Goal: Task Accomplishment & Management: Manage account settings

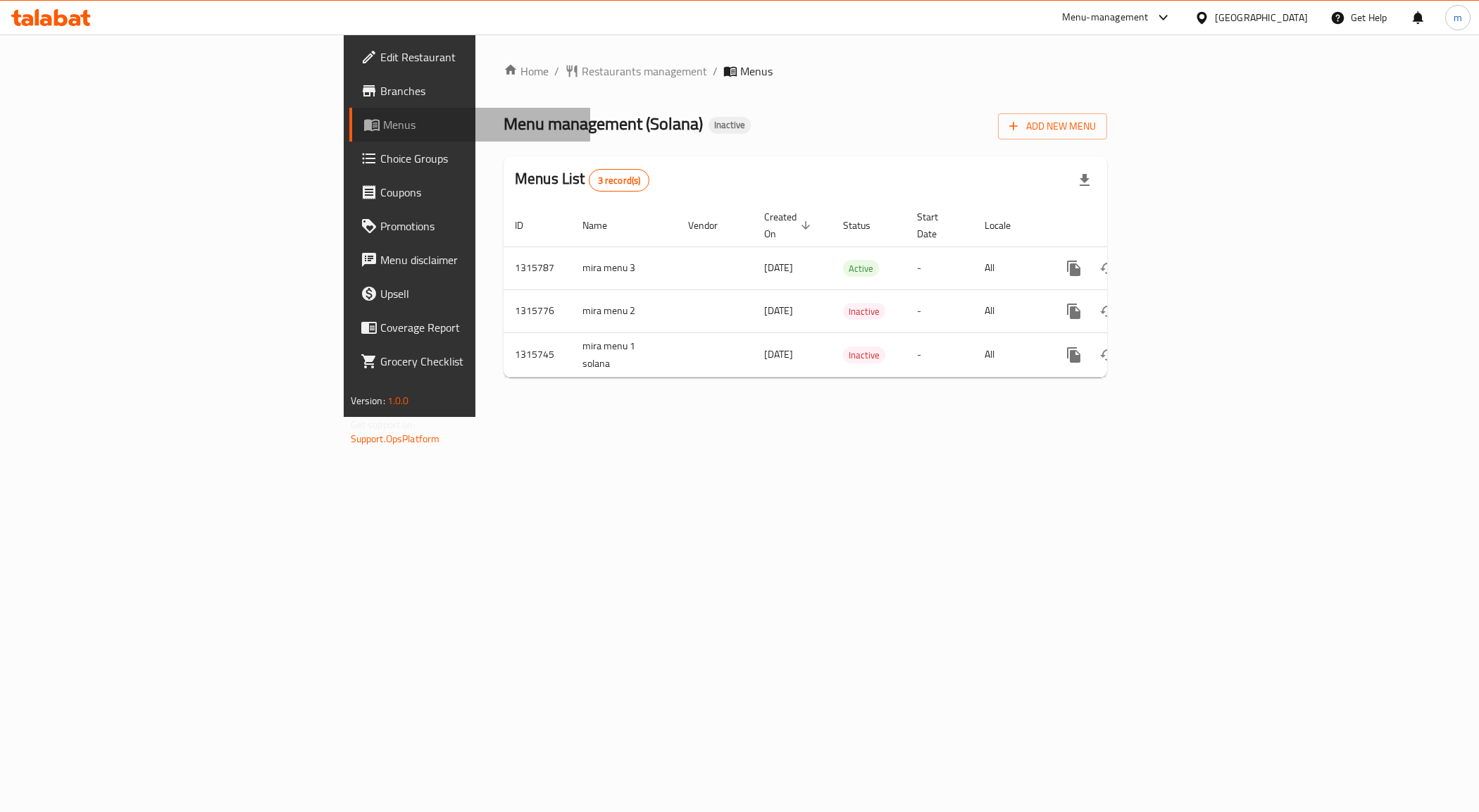
click at [383, 124] on span "Menus" at bounding box center [481, 124] width 197 height 17
click at [381, 154] on span "Choice Groups" at bounding box center [480, 158] width 199 height 17
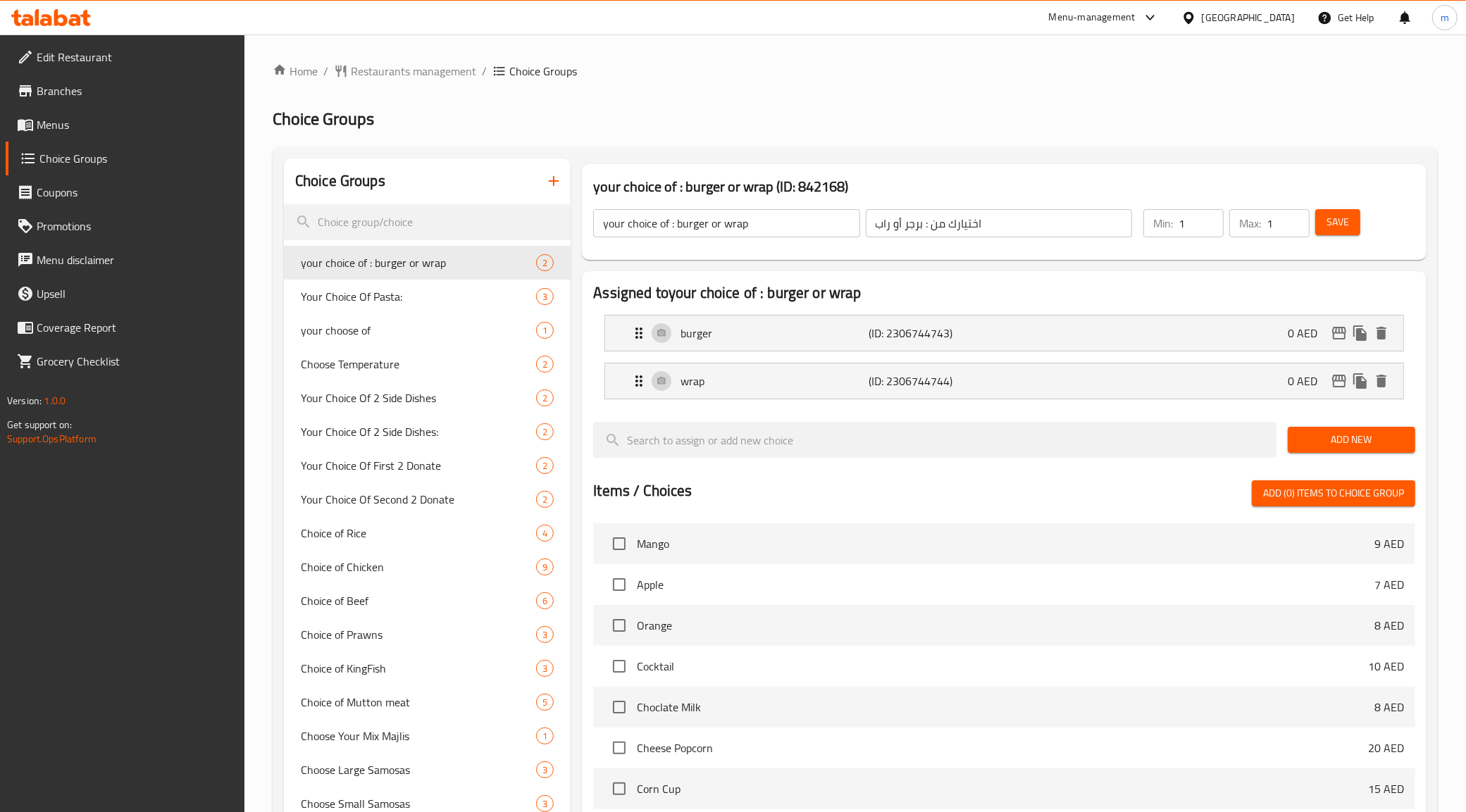
click at [86, 90] on span "Branches" at bounding box center [134, 91] width 197 height 17
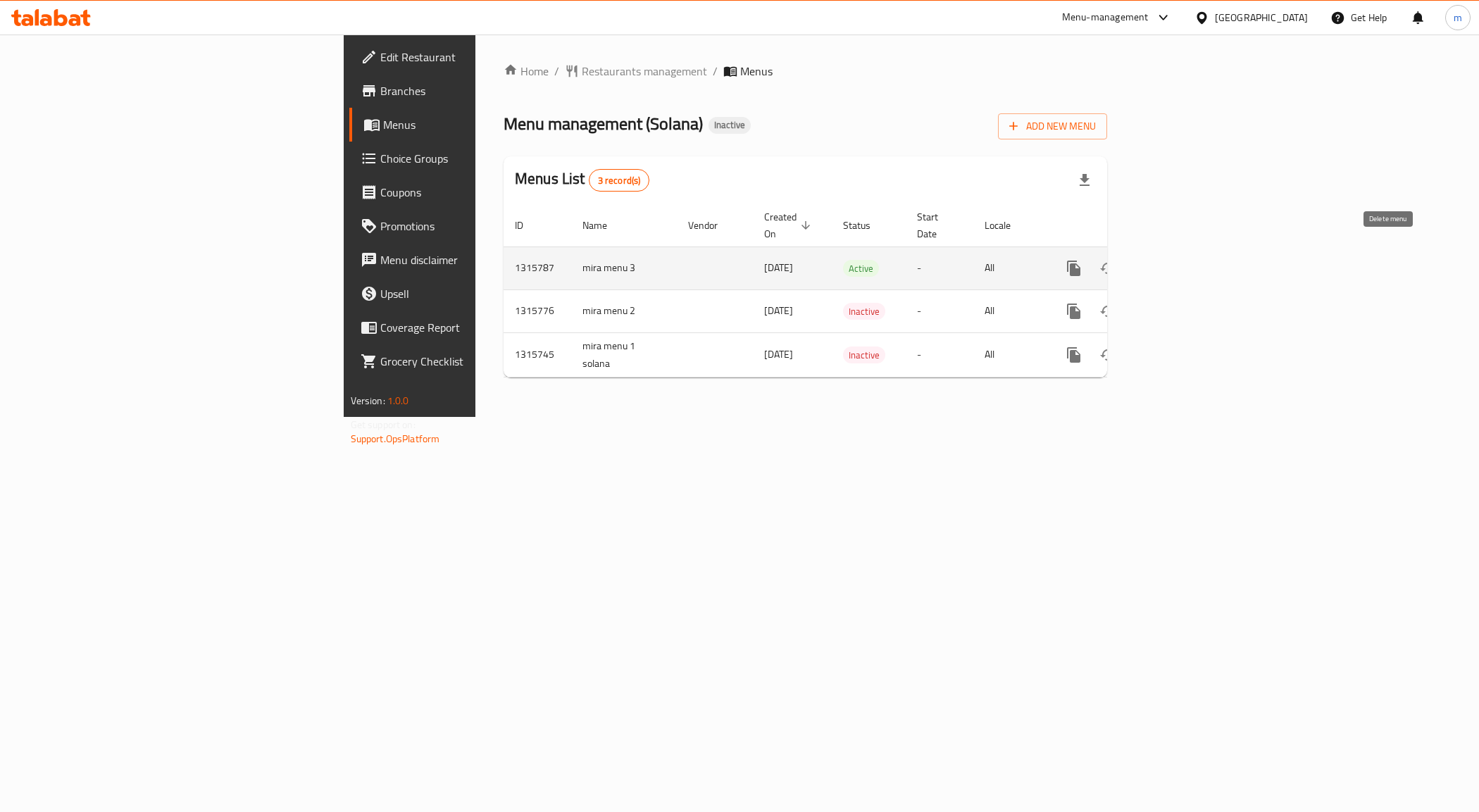
click at [1150, 260] on icon "enhanced table" at bounding box center [1141, 268] width 17 height 17
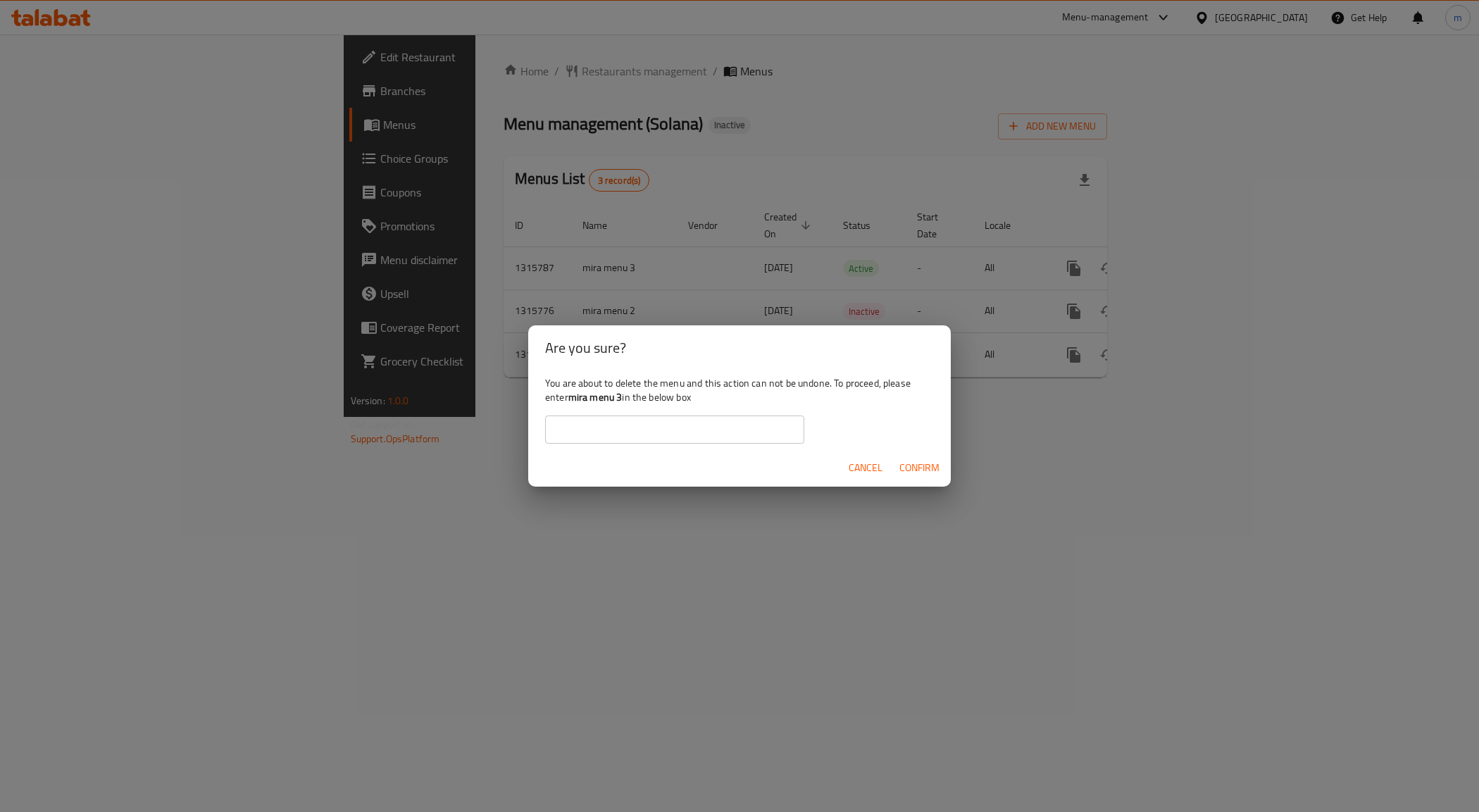
click at [1040, 476] on div "Are you sure? You are about to delete the menu and this action can not be undon…" at bounding box center [740, 406] width 1479 height 812
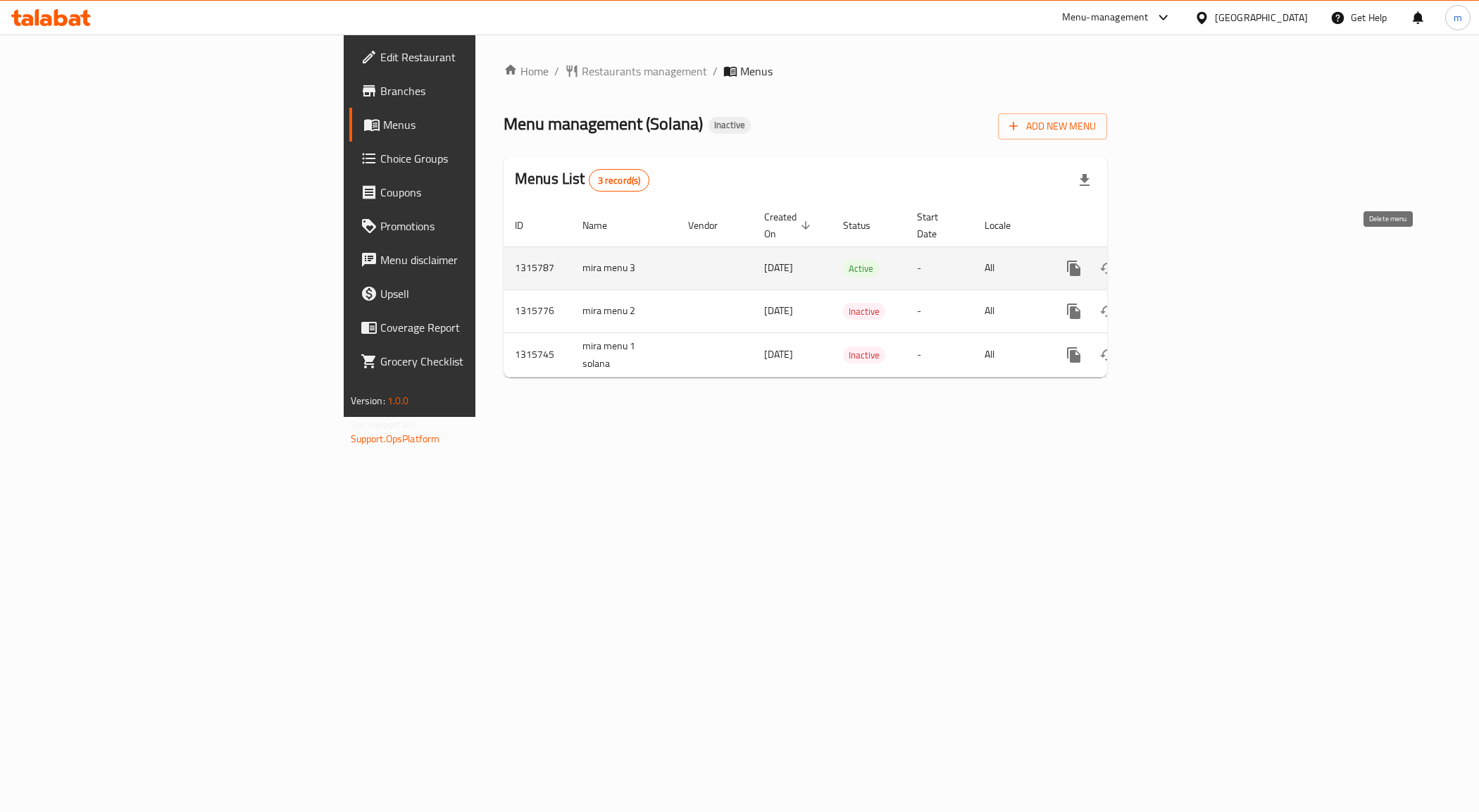
click at [1147, 261] on icon "enhanced table" at bounding box center [1141, 268] width 10 height 13
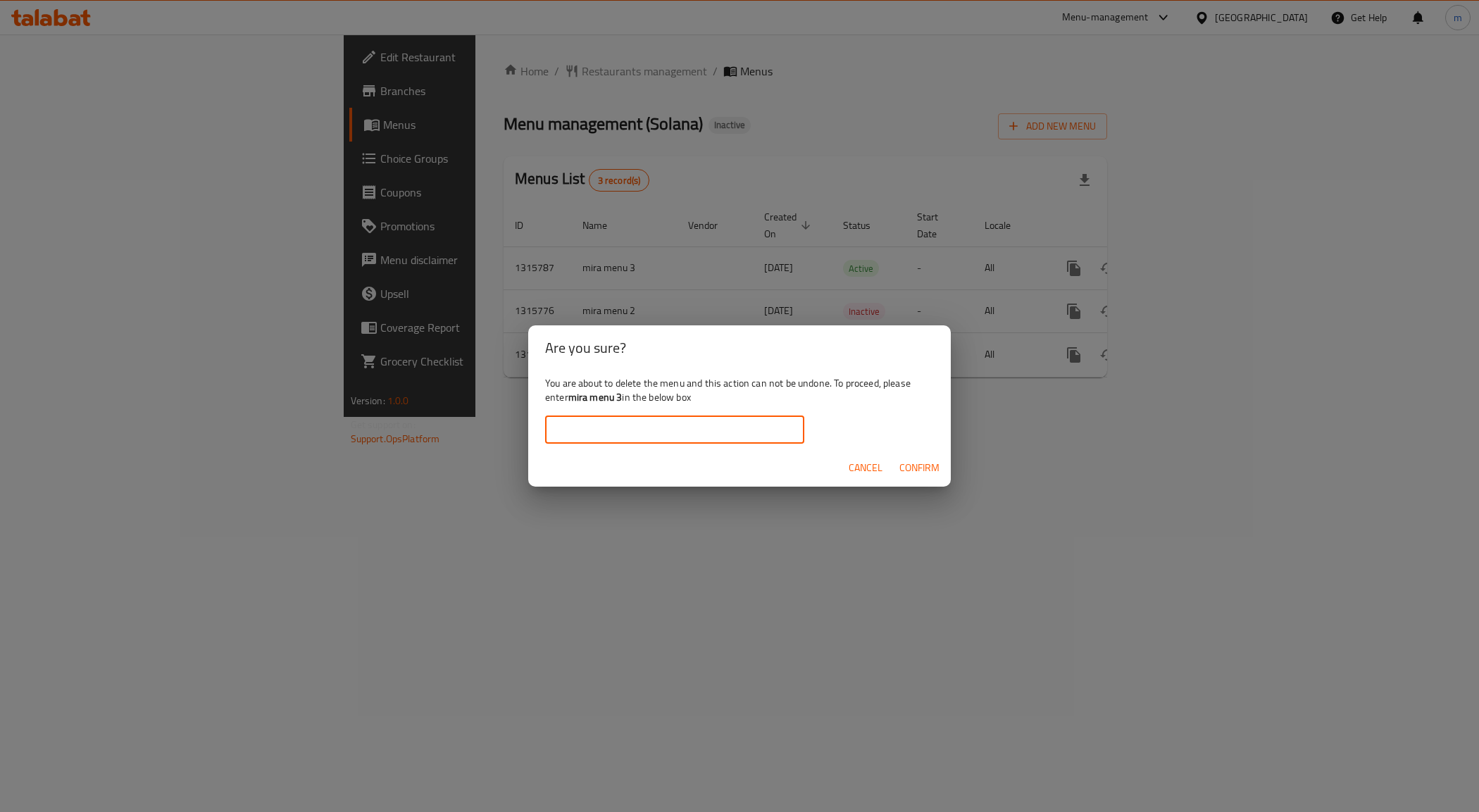
click at [709, 432] on input "text" at bounding box center [675, 429] width 259 height 28
click at [1071, 413] on div "Are you sure? You are about to delete the menu and this action can not be undon…" at bounding box center [740, 406] width 1479 height 812
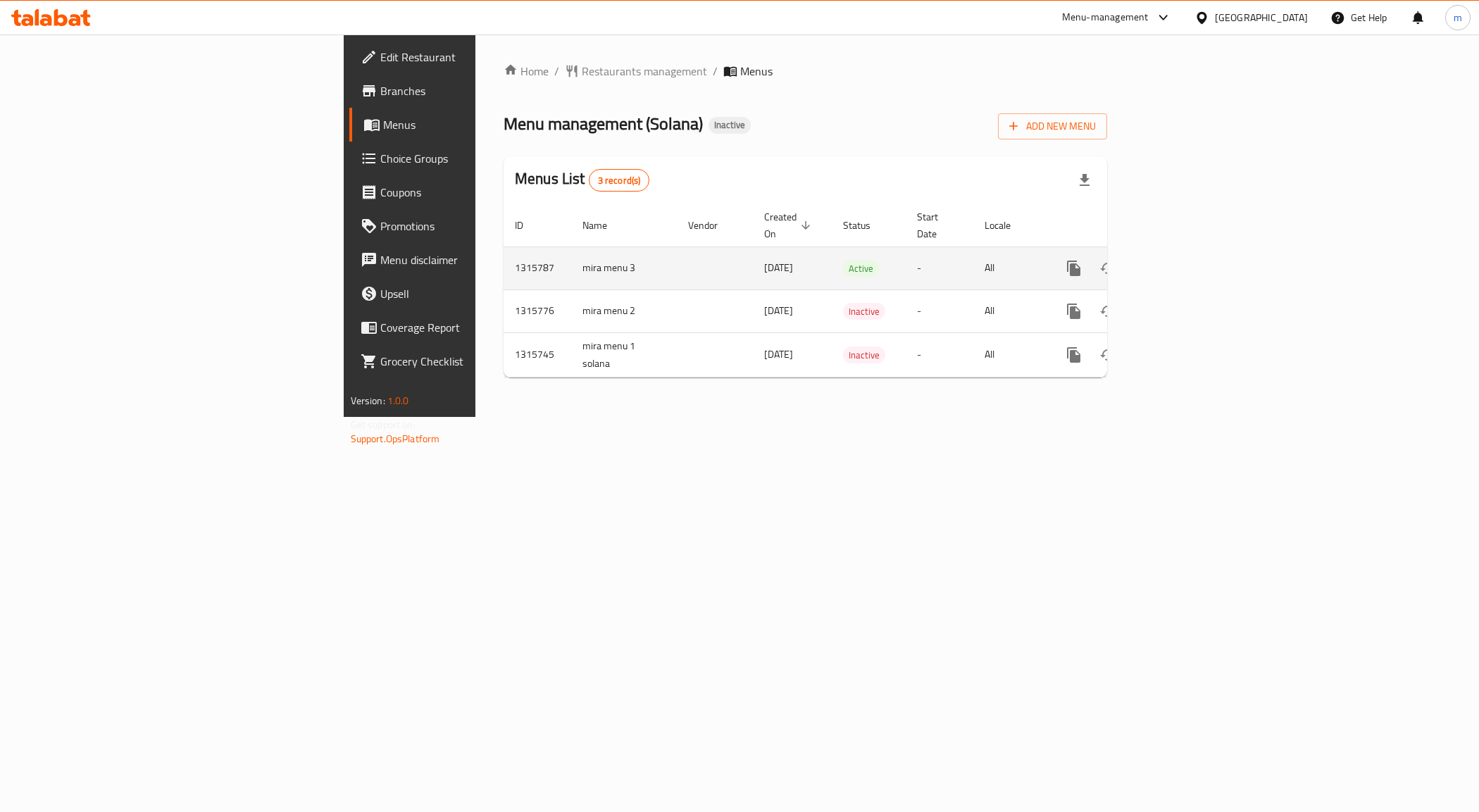
click at [571, 257] on td "mira menu 3" at bounding box center [624, 267] width 105 height 43
copy td "mira menu 3"
click at [1136, 417] on div "Home / Restaurants management / Menus Menu management ( Solana ) Inactive Add N…" at bounding box center [805, 226] width 660 height 382
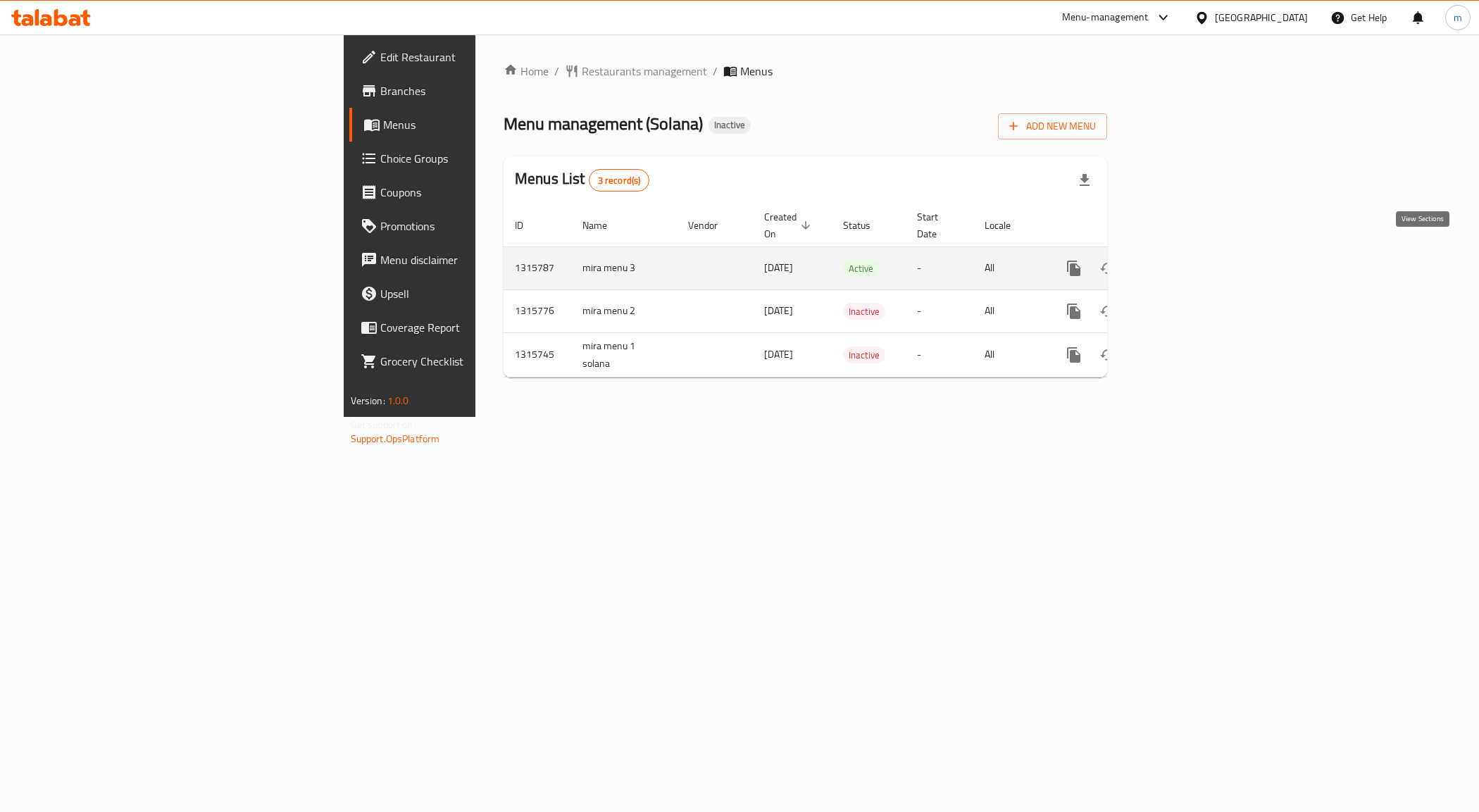
click at [1184, 260] on icon "enhanced table" at bounding box center [1175, 268] width 17 height 17
click at [1080, 261] on icon "more" at bounding box center [1073, 269] width 14 height 15
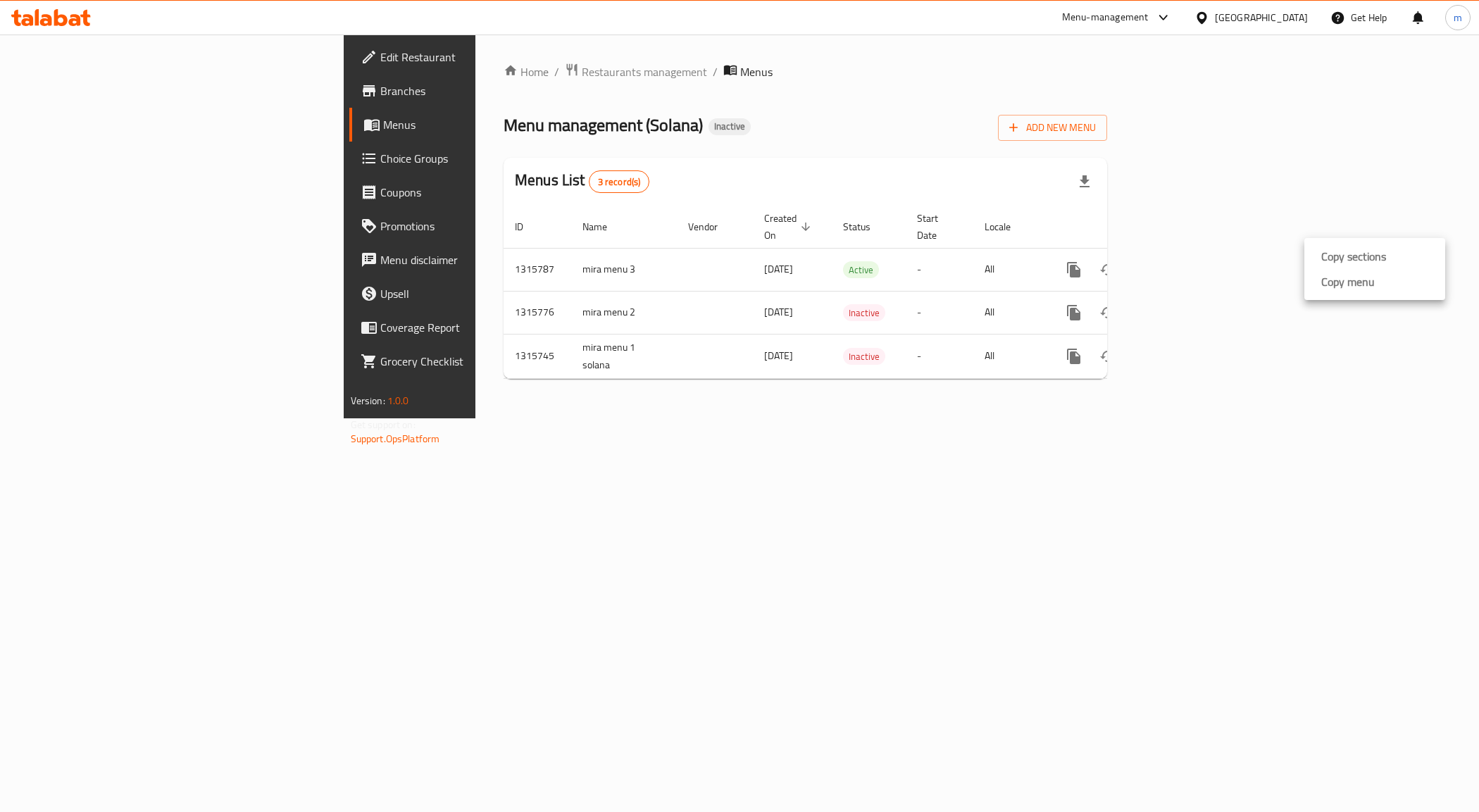
click at [1369, 477] on div at bounding box center [740, 406] width 1479 height 812
click at [383, 121] on span "Menus" at bounding box center [481, 124] width 197 height 17
click at [613, 419] on div "Home / Restaurants management / Menus Menu management ( Solana ) Inactive Add N…" at bounding box center [805, 227] width 660 height 384
click at [571, 255] on td "mira menu 3" at bounding box center [624, 267] width 105 height 43
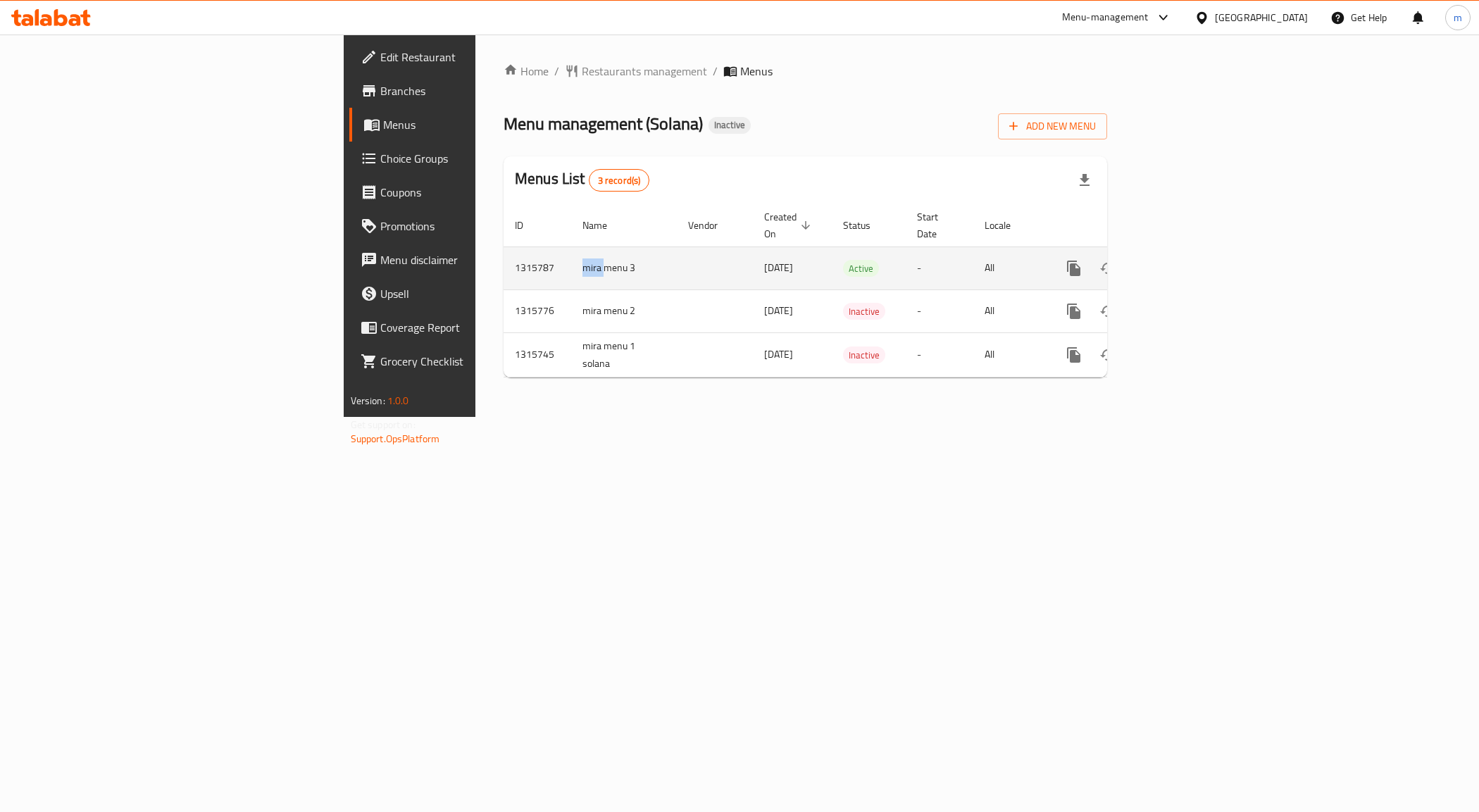
click at [571, 255] on td "mira menu 3" at bounding box center [624, 267] width 105 height 43
copy td "mira menu 3"
drag, startPoint x: 1223, startPoint y: 476, endPoint x: 1282, endPoint y: 370, distance: 121.3
click at [1136, 417] on div "Home / Restaurants management / Menus Menu management ( Solana ) Inactive Add N…" at bounding box center [805, 226] width 660 height 382
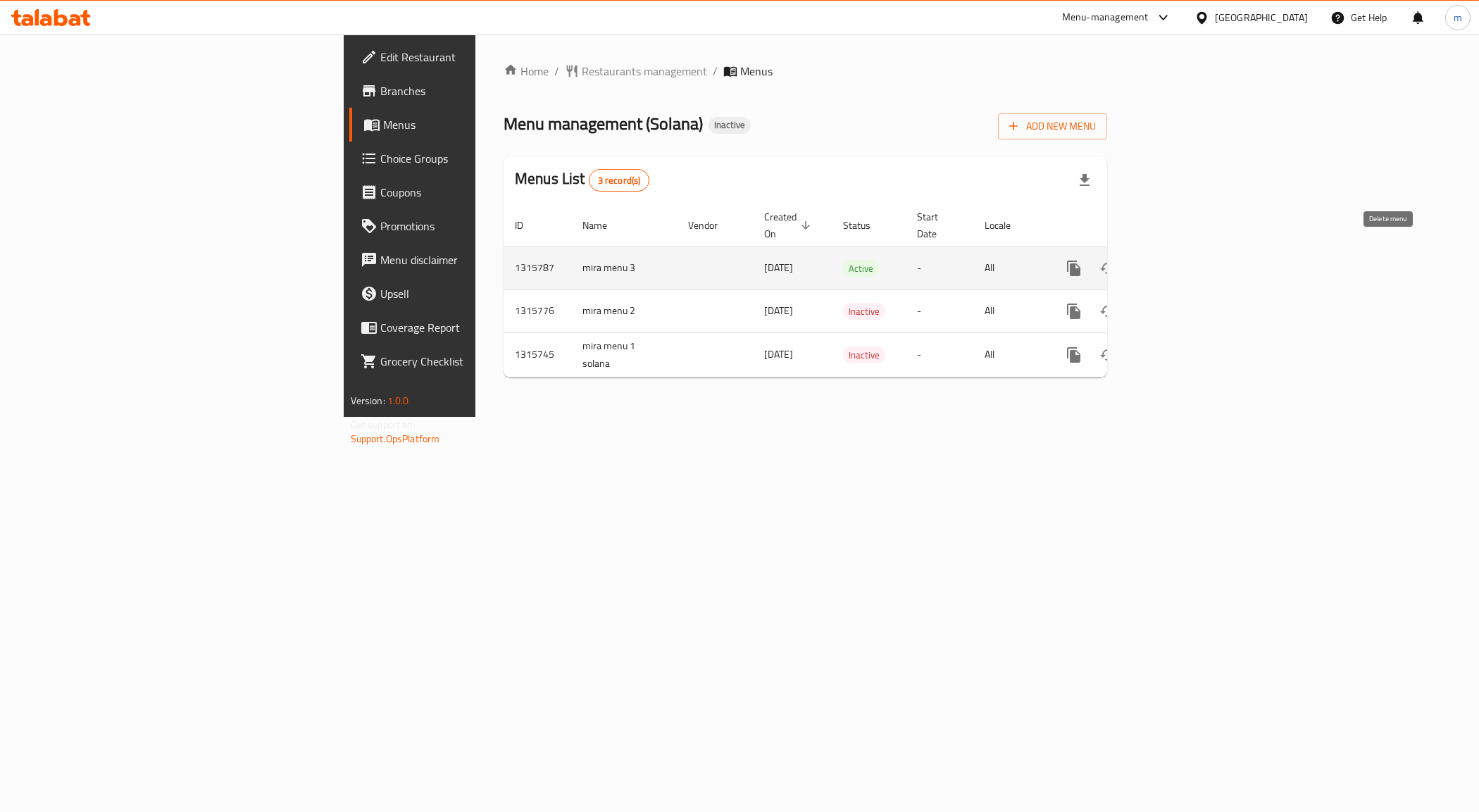
click at [1147, 261] on icon "enhanced table" at bounding box center [1141, 268] width 10 height 13
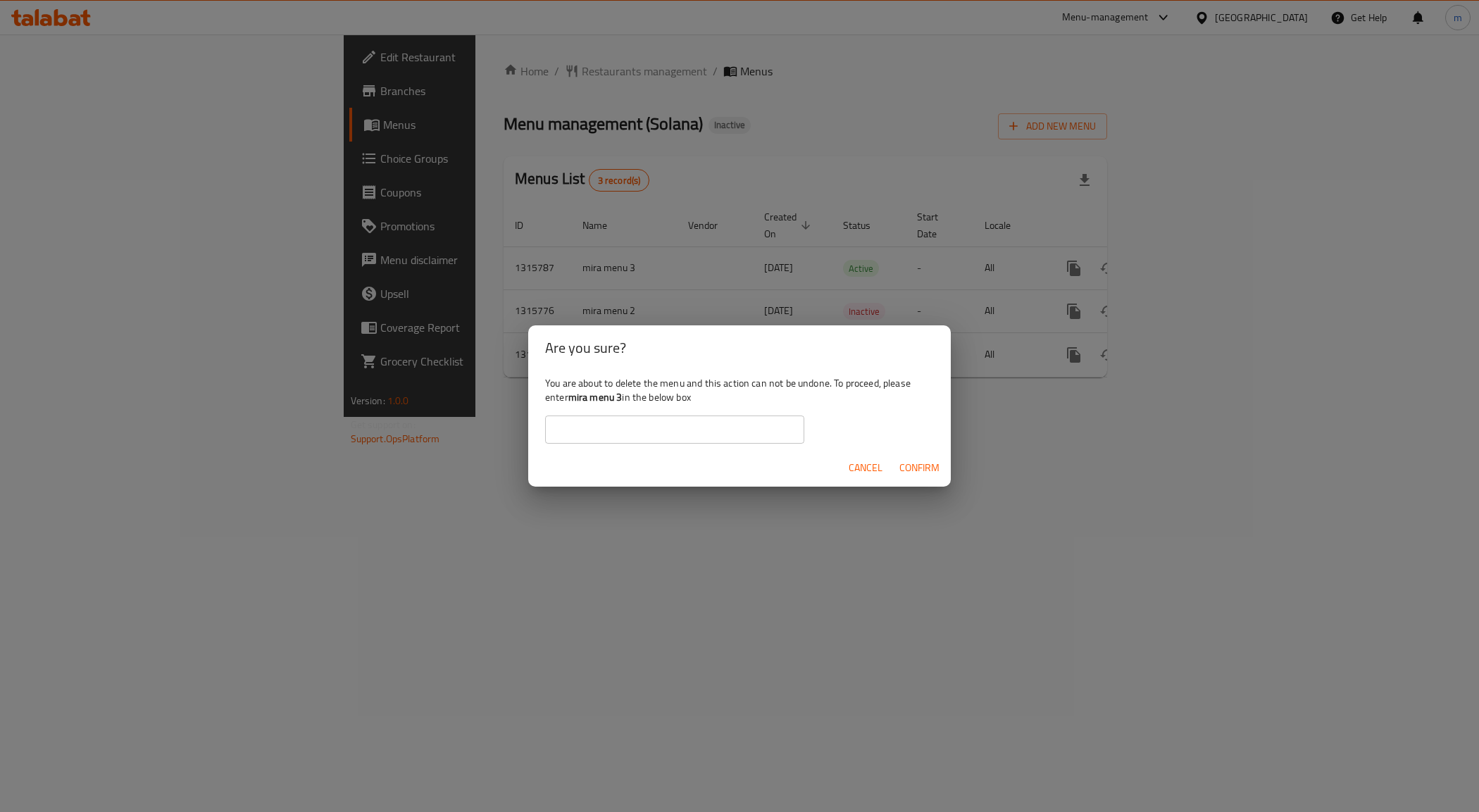
click at [673, 423] on input "text" at bounding box center [675, 429] width 259 height 28
paste input "mira menu 3"
click at [923, 467] on span "Confirm" at bounding box center [919, 468] width 40 height 18
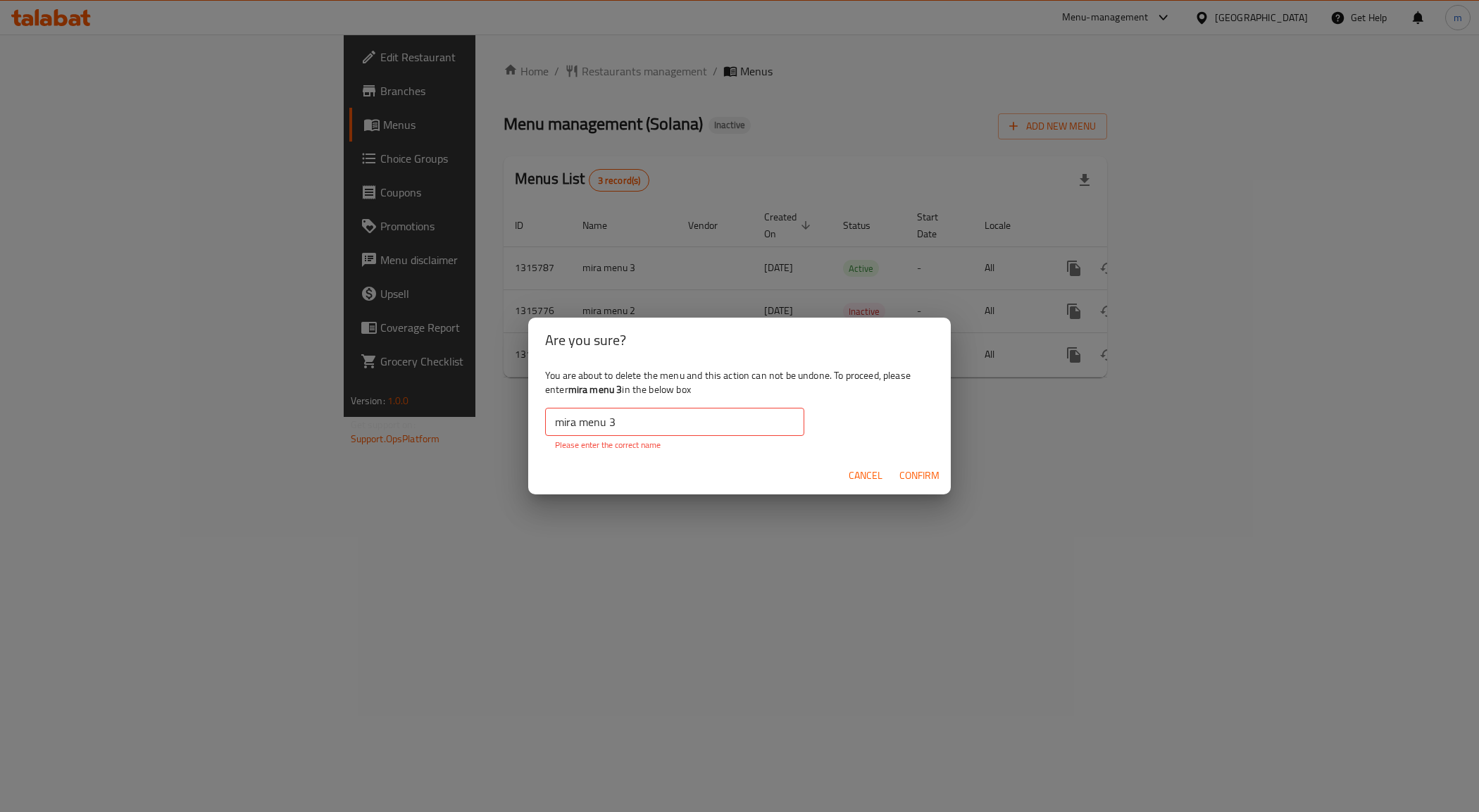
click at [934, 474] on span "Confirm" at bounding box center [919, 476] width 40 height 18
click at [914, 474] on span "Confirm" at bounding box center [919, 476] width 40 height 18
click at [555, 423] on input "mira menu 3" at bounding box center [675, 421] width 259 height 28
click at [628, 423] on input "mira menu 3" at bounding box center [675, 421] width 259 height 28
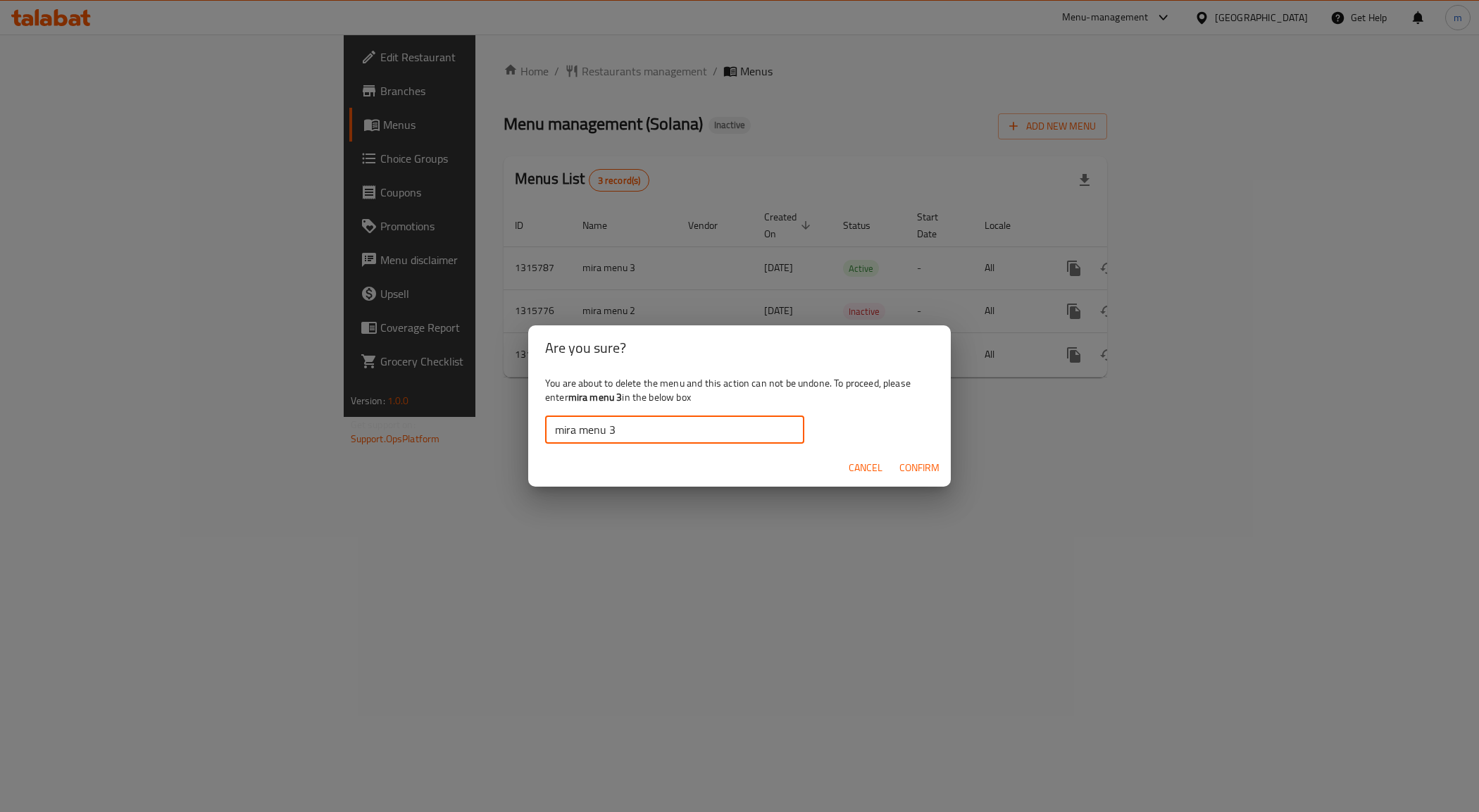
type input "mira menu 3"
click at [933, 470] on span "Confirm" at bounding box center [919, 468] width 40 height 18
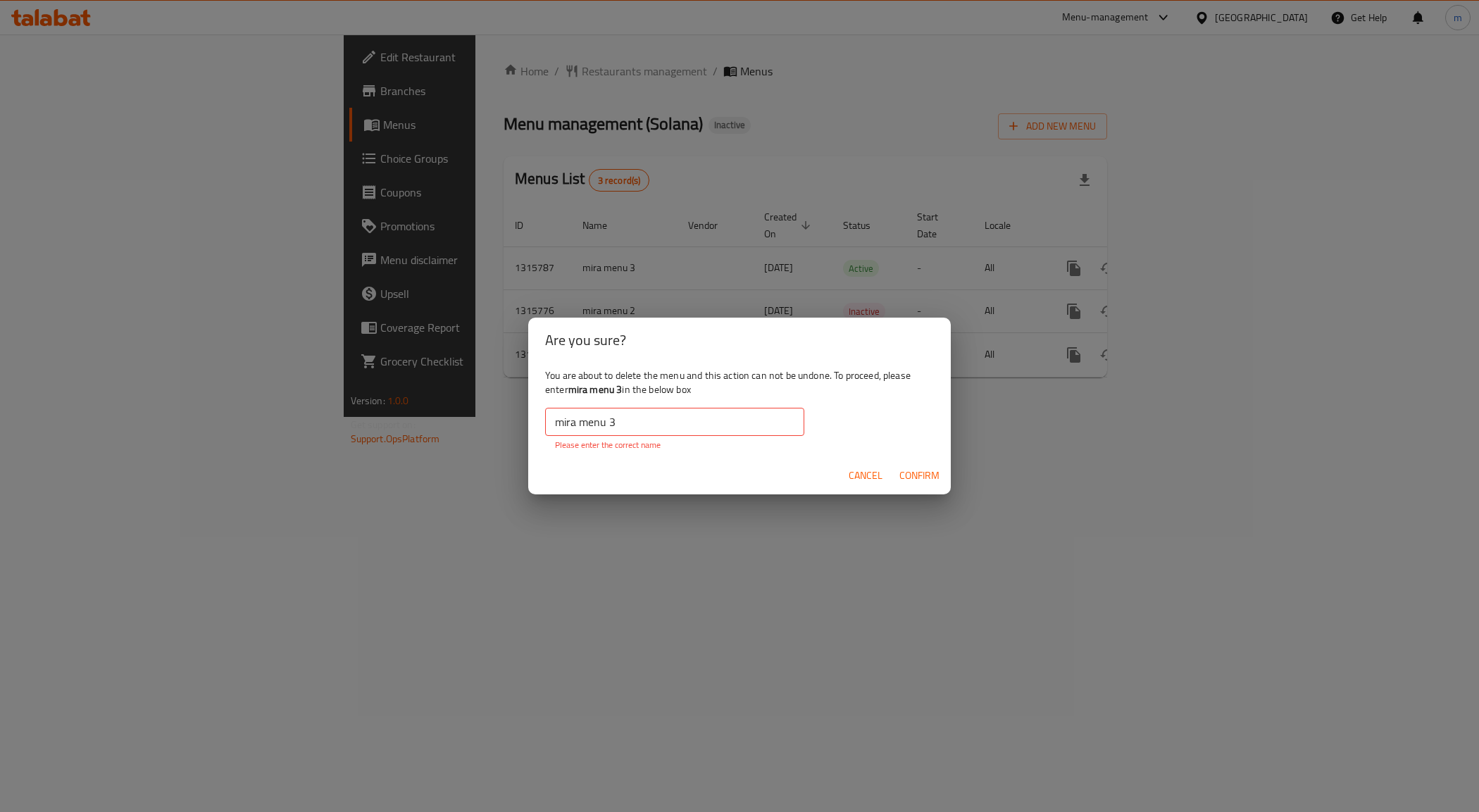
click at [927, 478] on span "Confirm" at bounding box center [919, 476] width 40 height 18
click at [717, 423] on input "mira menu 3" at bounding box center [675, 421] width 259 height 28
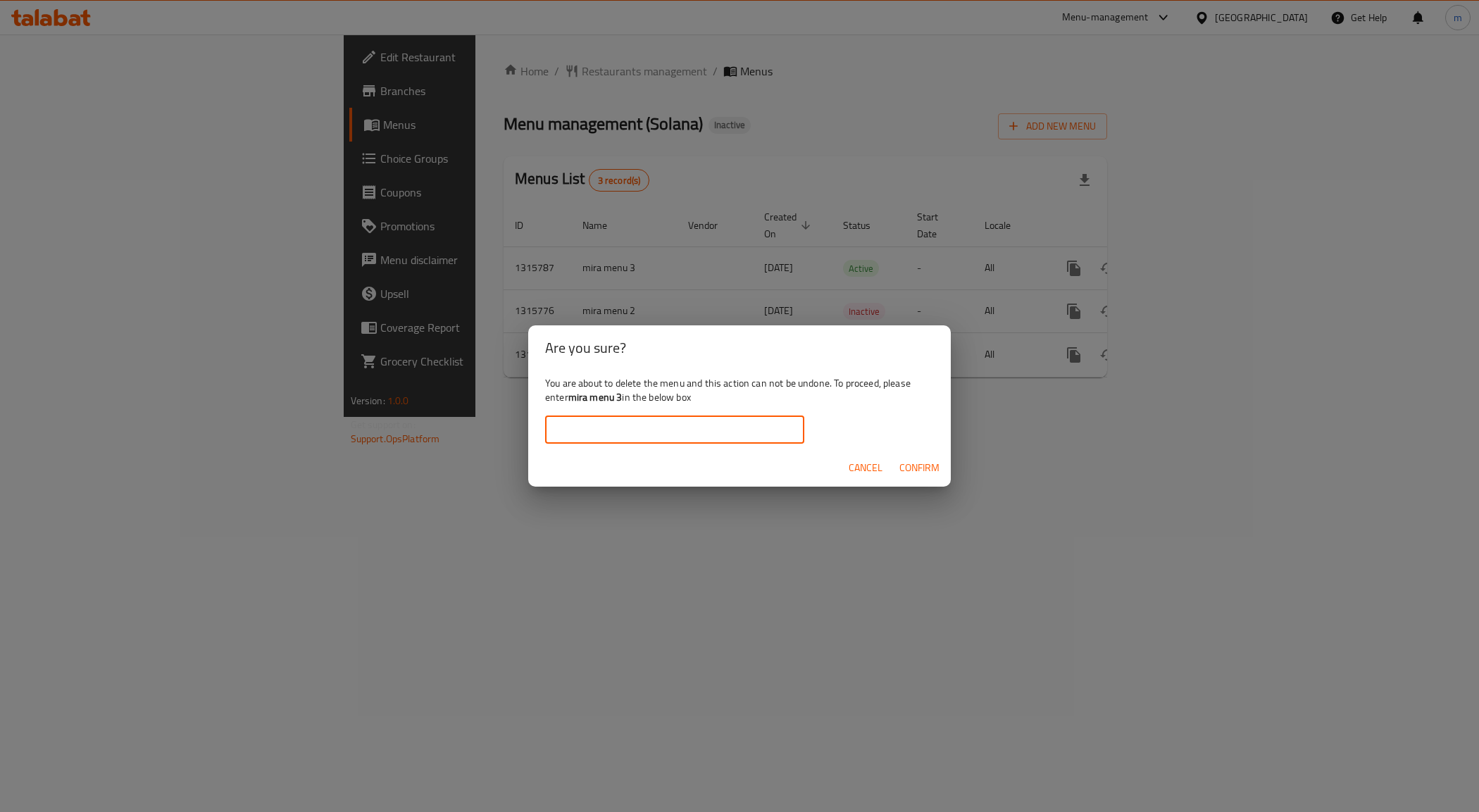
paste input "mira menu 3"
type input "mira menu 3"
click at [926, 466] on span "Confirm" at bounding box center [919, 468] width 40 height 18
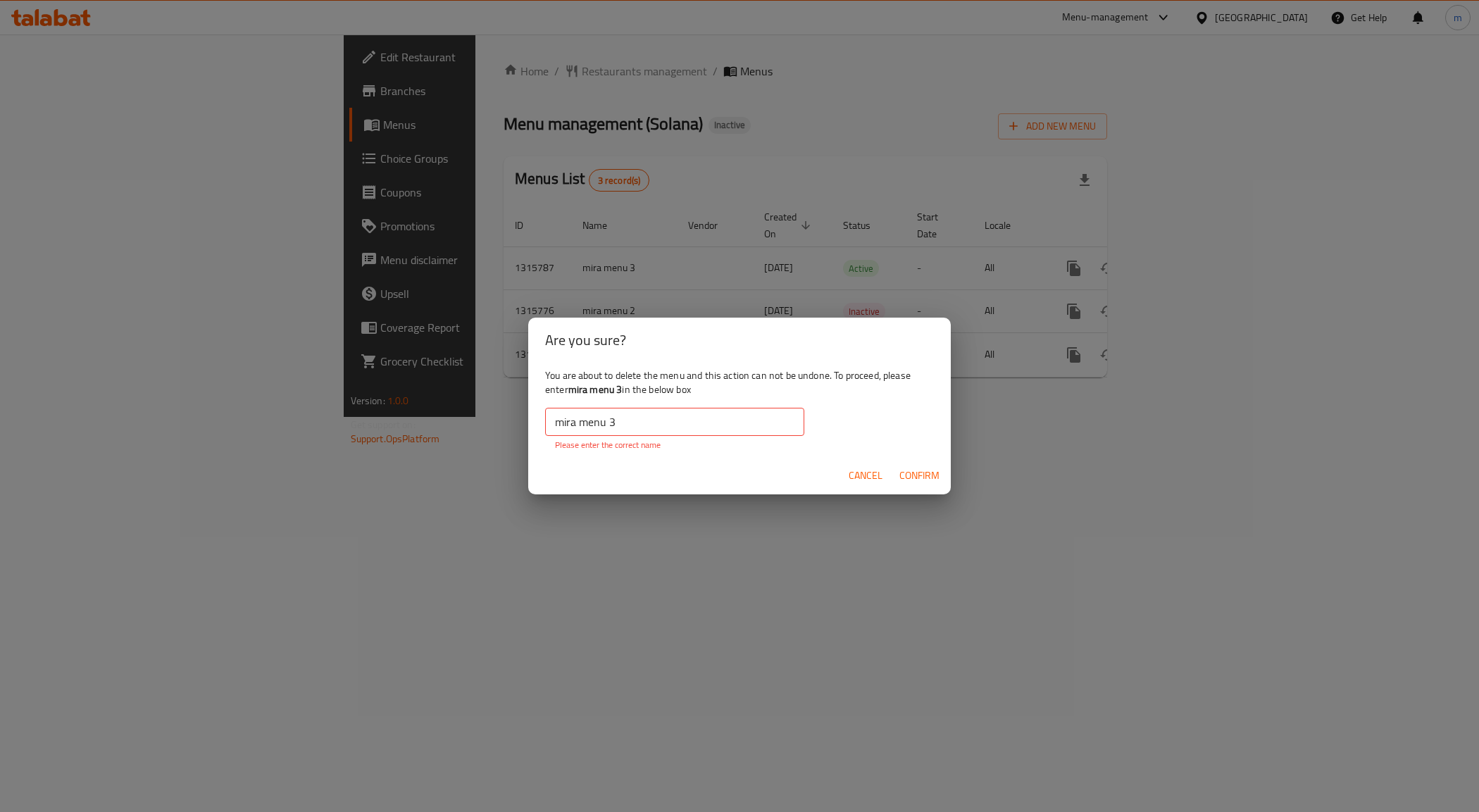
click at [919, 476] on span "Confirm" at bounding box center [919, 476] width 40 height 18
click at [872, 478] on span "Cancel" at bounding box center [866, 476] width 34 height 18
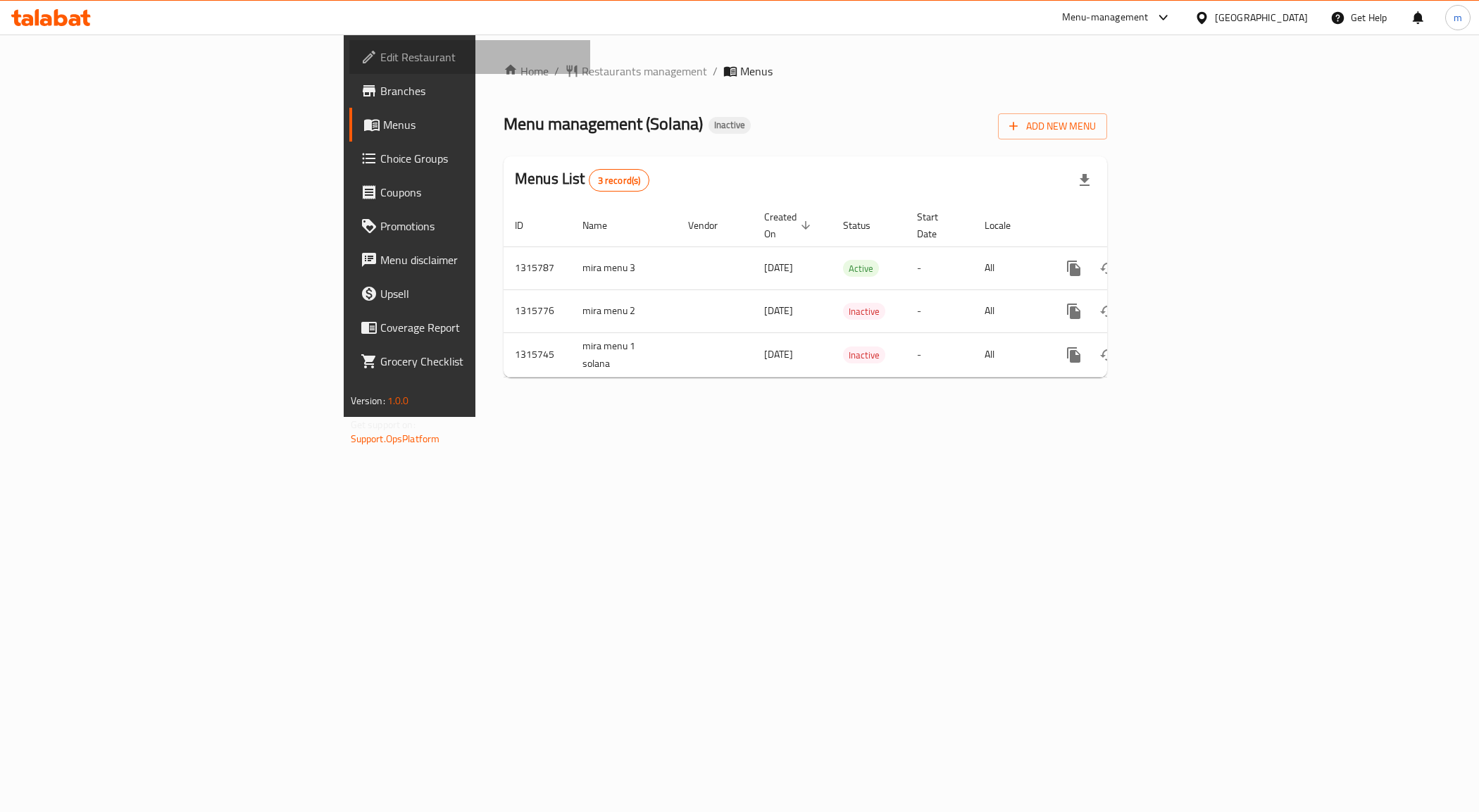
click at [381, 57] on span "Edit Restaurant" at bounding box center [480, 57] width 199 height 17
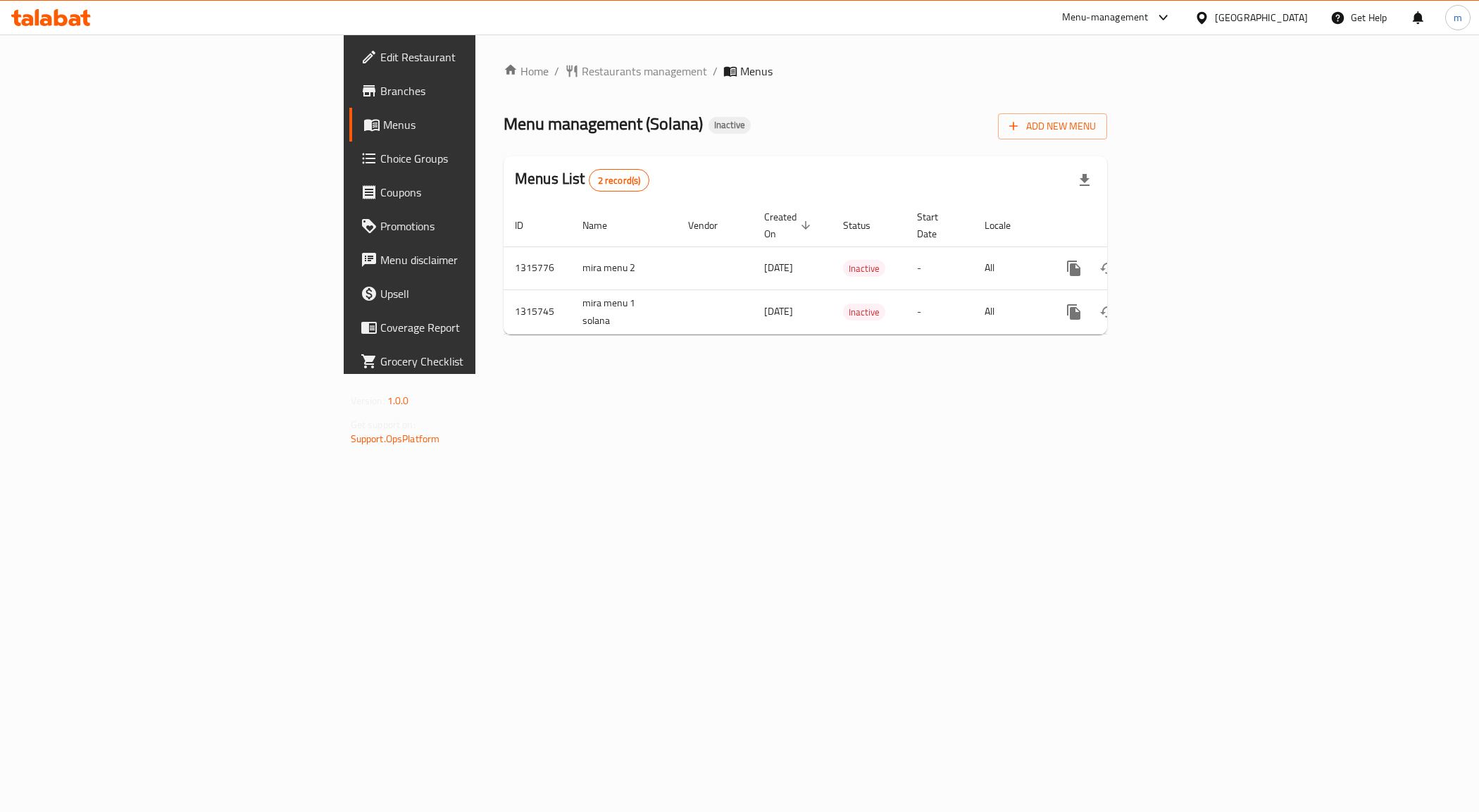
click at [69, 9] on icon at bounding box center [51, 17] width 79 height 17
